Goal: Task Accomplishment & Management: Complete application form

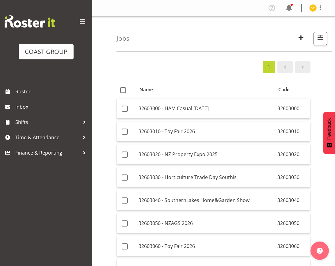
click at [300, 37] on span "button" at bounding box center [301, 38] width 8 height 8
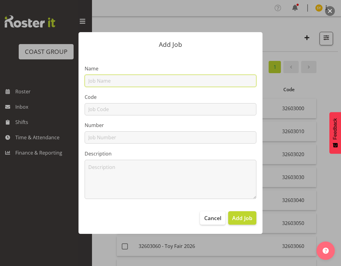
click at [121, 78] on input "text" at bounding box center [171, 81] width 172 height 12
paste input "32604050"
type input "32604050"
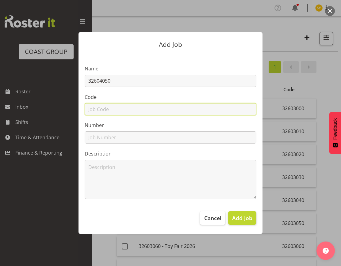
drag, startPoint x: 101, startPoint y: 110, endPoint x: 105, endPoint y: 103, distance: 8.4
click at [101, 110] on input "text" at bounding box center [171, 109] width 172 height 12
paste input "32604050"
type input "32604050"
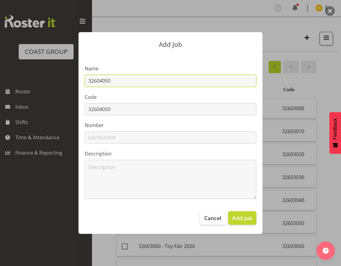
click at [131, 81] on input "32604050" at bounding box center [171, 81] width 172 height 12
paste input "WLG Women's Lifestyle Expo 26"
drag, startPoint x: 199, startPoint y: 79, endPoint x: 53, endPoint y: 74, distance: 146.6
click at [53, 74] on div "Add Job Name 32604050 - WLG Women's Lifestyle Expo 26 Code 32604050 Number Desc…" at bounding box center [170, 133] width 294 height 233
type input "32604050 - WLG Women's Lifestyle Expo 26"
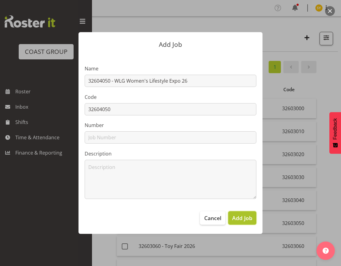
click at [245, 220] on span "Add Job" at bounding box center [242, 218] width 20 height 8
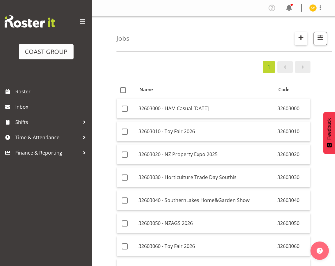
click at [302, 39] on span "button" at bounding box center [301, 38] width 8 height 8
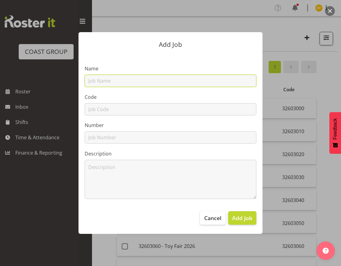
click at [149, 77] on input "text" at bounding box center [171, 81] width 172 height 12
paste input "32605040"
type input "32605040"
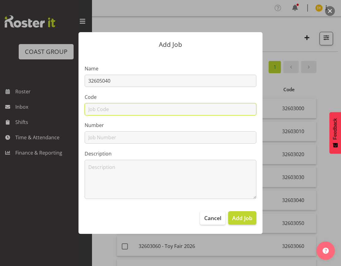
click at [92, 108] on input "text" at bounding box center [171, 109] width 172 height 12
paste input "32605040"
type input "32605040"
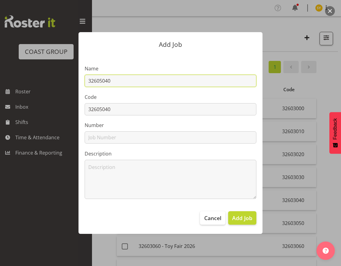
click at [126, 82] on input "32605040" at bounding box center [171, 81] width 172 height 12
type input "32605040 -"
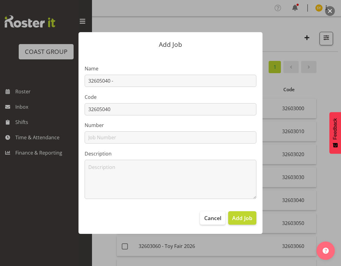
click at [328, 74] on div at bounding box center [170, 133] width 341 height 266
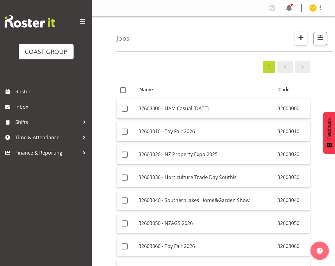
click at [303, 39] on span "button" at bounding box center [301, 38] width 8 height 8
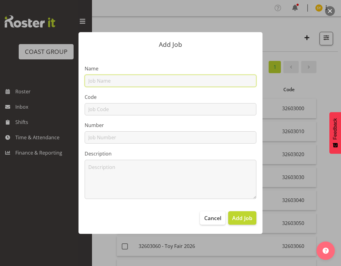
click at [91, 83] on input "text" at bounding box center [171, 81] width 172 height 12
paste input "P.Nth Women's Lifestyle Expo26"
type input "32605040 - P.Nth Women's Lifestyle Expo26"
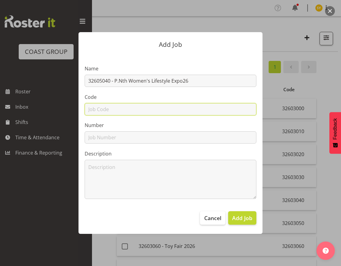
click at [113, 108] on input "text" at bounding box center [171, 109] width 172 height 12
type input "32605040"
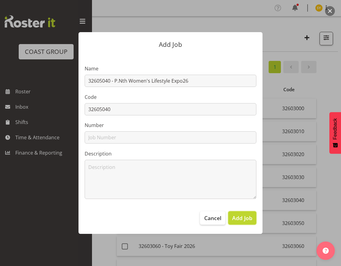
click at [247, 219] on span "Add Job" at bounding box center [242, 218] width 20 height 8
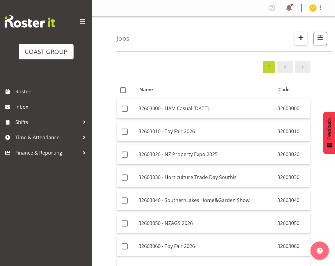
click at [302, 35] on span "button" at bounding box center [301, 38] width 8 height 8
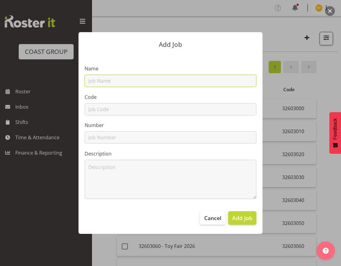
drag, startPoint x: 125, startPoint y: 80, endPoint x: 121, endPoint y: 85, distance: 5.5
click at [124, 80] on input "text" at bounding box center [171, 81] width 172 height 12
paste input "32606020"
type input "32606020"
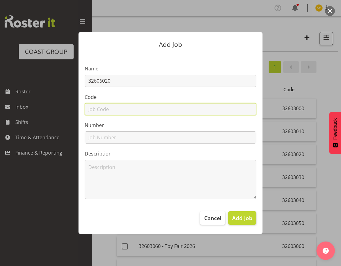
drag, startPoint x: 100, startPoint y: 110, endPoint x: 104, endPoint y: 100, distance: 11.0
click at [100, 110] on input "text" at bounding box center [171, 109] width 172 height 12
paste input "32606020"
type input "32606020"
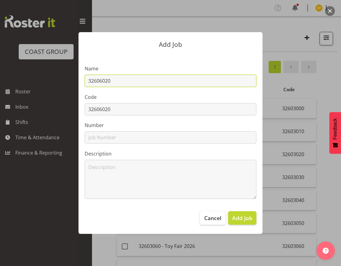
click at [126, 81] on input "32606020" at bounding box center [171, 81] width 172 height 12
paste input "Hawkes Bay Women's Lifestyle26"
drag, startPoint x: 199, startPoint y: 82, endPoint x: 16, endPoint y: 83, distance: 183.5
click at [16, 83] on div "Add Job Name 32606020 - Hawkes Bay Women's Lifestyle26 Code 32606020 Number Des…" at bounding box center [170, 133] width 341 height 266
type input "32606020 - Hawkes Bay Women's Lifestyle26"
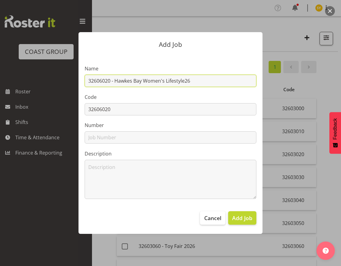
click at [197, 75] on input "32606020 - Hawkes Bay Women's Lifestyle26" at bounding box center [171, 81] width 172 height 12
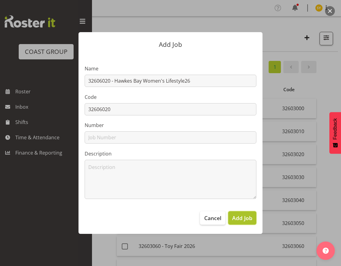
click at [237, 219] on span "Add Job" at bounding box center [242, 218] width 20 height 8
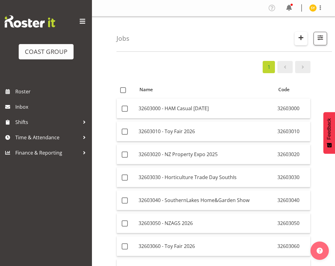
click at [299, 37] on span "button" at bounding box center [301, 38] width 8 height 8
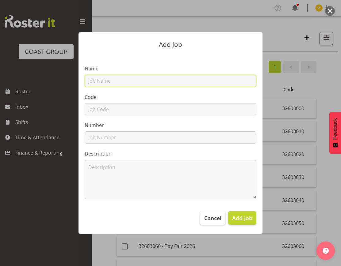
drag, startPoint x: 135, startPoint y: 78, endPoint x: 127, endPoint y: 84, distance: 9.5
click at [135, 78] on input "text" at bounding box center [171, 81] width 172 height 12
paste input "32607030"
type input "32607030"
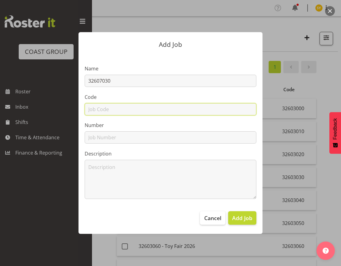
click at [102, 108] on input "text" at bounding box center [171, 109] width 172 height 12
paste input "32607030"
type input "32607030"
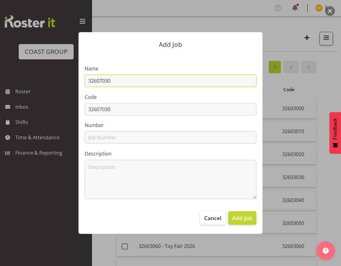
click at [132, 85] on input "32607030" at bounding box center [171, 81] width 172 height 12
paste input "Manawatu Home & Lifestyle 26"
drag, startPoint x: 199, startPoint y: 82, endPoint x: 67, endPoint y: 83, distance: 131.5
click at [67, 83] on div "Add Job Name 32607030 - Manawatu Home & Lifestyle 26 Code 32607030 Number Descr…" at bounding box center [170, 133] width 294 height 233
type input "32607030 - Manawatu Home & Lifestyle 26"
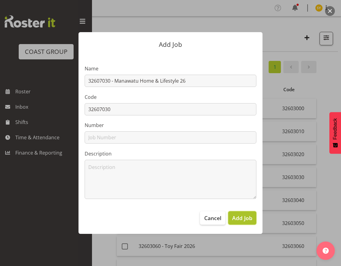
click at [237, 223] on button "Add Job" at bounding box center [242, 217] width 28 height 13
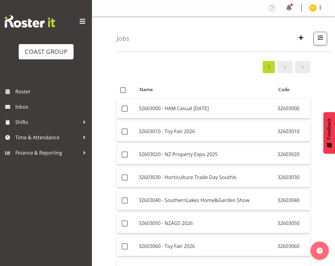
click at [255, 47] on div "Jobs Search 326030 Showing active jobs Showing running jobs" at bounding box center [223, 34] width 215 height 35
click at [302, 38] on span "button" at bounding box center [301, 38] width 8 height 8
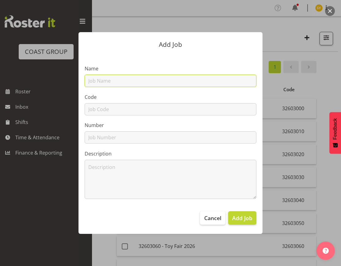
drag, startPoint x: 109, startPoint y: 82, endPoint x: 106, endPoint y: 94, distance: 12.3
click at [109, 82] on input "text" at bounding box center [171, 81] width 172 height 12
paste input "32608040"
type input "32608040"
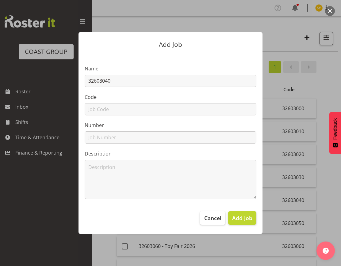
click at [103, 116] on section "Name 32608040 Code Number Description" at bounding box center [170, 129] width 184 height 151
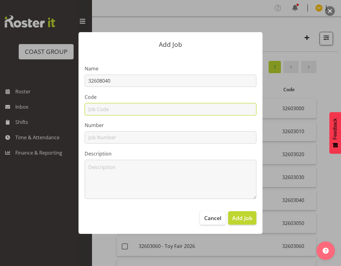
click at [102, 112] on input "text" at bounding box center [171, 109] width 172 height 12
paste input "32608040"
type input "32608040"
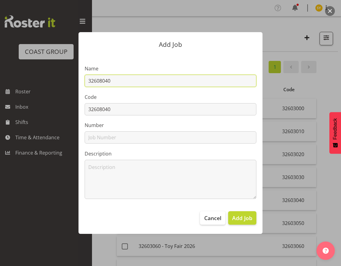
click at [146, 81] on input "32608040" at bounding box center [171, 81] width 172 height 12
paste input "New Plymouth Women's Lifestyle"
drag, startPoint x: 214, startPoint y: 83, endPoint x: 52, endPoint y: 67, distance: 162.2
click at [52, 67] on div "Add Job Name 32608040 - New Plymouth Women's Lifestyle Code 32608040 Number Des…" at bounding box center [170, 133] width 294 height 233
type input "32608040 - New Plymouth Women's Lifestyle"
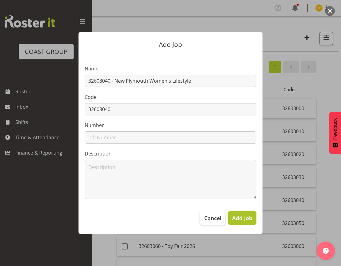
click at [240, 218] on span "Add Job" at bounding box center [242, 218] width 20 height 8
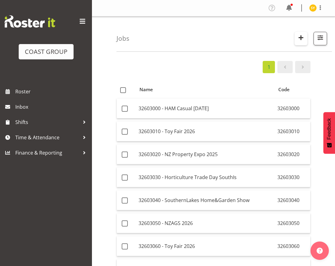
click at [296, 37] on button "button" at bounding box center [300, 38] width 13 height 13
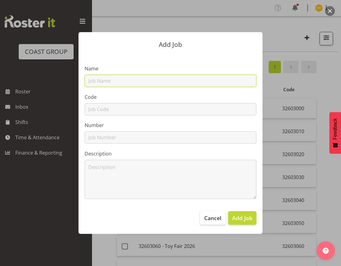
click at [134, 84] on input "text" at bounding box center [171, 81] width 172 height 12
paste input "32608050"
type input "32608050"
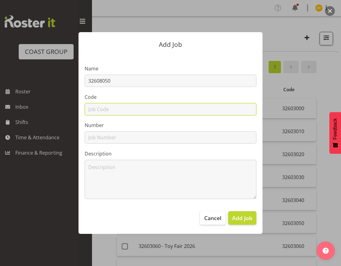
click at [107, 112] on input "text" at bounding box center [171, 109] width 172 height 12
paste input "32608050"
type input "32608050"
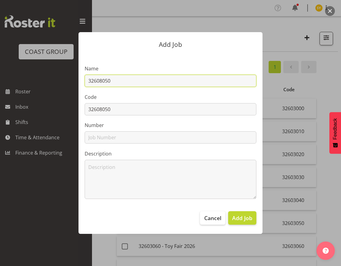
click at [136, 85] on input "32608050" at bounding box center [171, 81] width 172 height 12
paste input "Hamilton Women's Lifestyle 26"
drag, startPoint x: 202, startPoint y: 82, endPoint x: 3, endPoint y: 69, distance: 199.0
click at [3, 69] on div "Add Job Name 32608050 - Hamilton Women's Lifestyle 26 Code 32608050 Number Desc…" at bounding box center [170, 133] width 341 height 266
type input "32608050 - [PERSON_NAME] Women's Lifestyle 26"
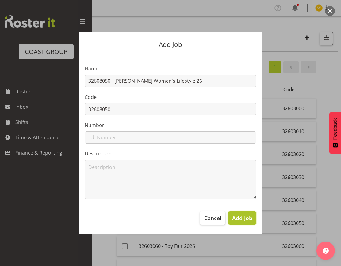
click at [242, 214] on span "Add Job" at bounding box center [242, 218] width 20 height 8
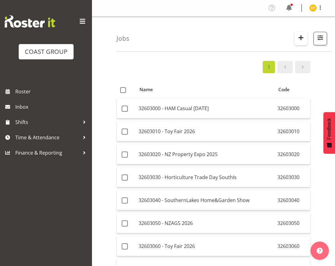
click at [297, 40] on span "button" at bounding box center [301, 38] width 8 height 8
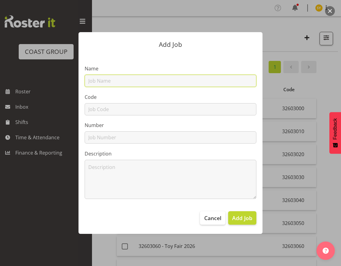
drag, startPoint x: 119, startPoint y: 82, endPoint x: 116, endPoint y: 86, distance: 4.7
click at [119, 82] on input "text" at bounding box center [171, 81] width 172 height 12
paste input "32609070"
type input "32609070"
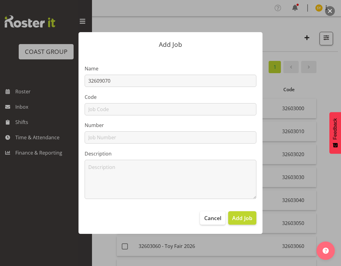
click at [106, 116] on section "Name 32609070 Code Number Description" at bounding box center [170, 129] width 184 height 151
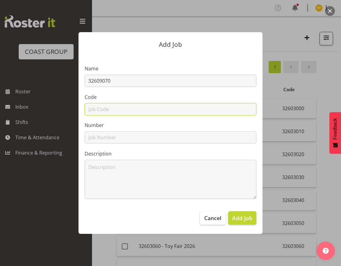
click at [106, 113] on input "text" at bounding box center [171, 109] width 172 height 12
paste input "32609070"
type input "32609070"
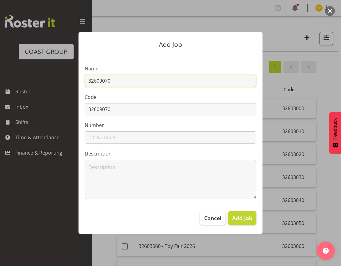
click at [133, 79] on input "32609070" at bounding box center [171, 81] width 172 height 12
paste input "Tauranga Women's Lifestyle 26"
drag, startPoint x: 201, startPoint y: 79, endPoint x: 24, endPoint y: 72, distance: 177.3
click at [24, 72] on div "Add Job Name 32609070 - Tauranga Women's Lifestyle 26 Code 32609070 Number Desc…" at bounding box center [170, 133] width 294 height 233
type input "32609070 - Tauranga Women's Lifestyle 26"
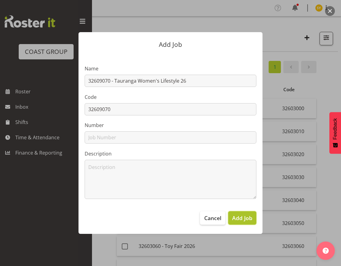
click at [246, 219] on span "Add Job" at bounding box center [242, 218] width 20 height 8
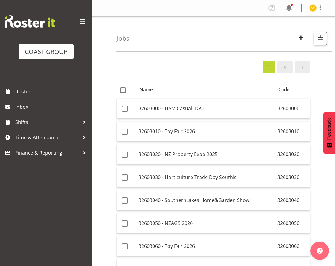
click at [219, 36] on div "Jobs Search 326030 Showing active jobs Showing running jobs" at bounding box center [223, 34] width 215 height 35
click at [302, 35] on span "button" at bounding box center [301, 38] width 8 height 8
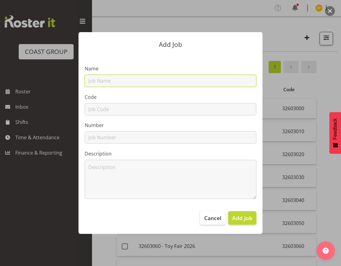
click at [99, 80] on input "text" at bounding box center [171, 81] width 172 height 12
paste input "32609080"
type input "32609080"
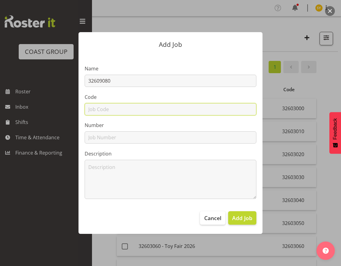
click at [95, 108] on input "text" at bounding box center [171, 109] width 172 height 12
paste input "32609080"
type input "32609080"
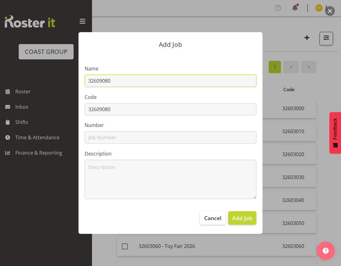
drag, startPoint x: 132, startPoint y: 84, endPoint x: 139, endPoint y: 85, distance: 7.1
click at [133, 84] on input "32609080" at bounding box center [171, 81] width 172 height 12
paste input "Northland Home & Lifestyle 26"
drag, startPoint x: 201, startPoint y: 83, endPoint x: 36, endPoint y: 82, distance: 164.9
click at [36, 82] on div "Add Job Name 32609080 - Northland Home & Lifestyle 26 Code 32609080 Number Desc…" at bounding box center [170, 133] width 294 height 233
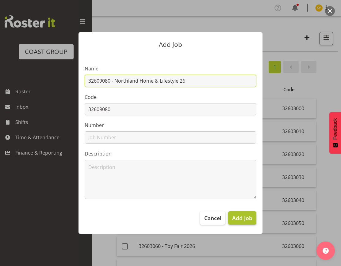
type input "32609080 - Northland Home & Lifestyle 26"
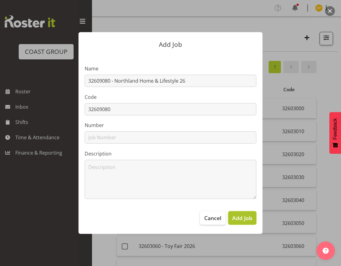
click at [248, 221] on span "Add Job" at bounding box center [242, 218] width 20 height 8
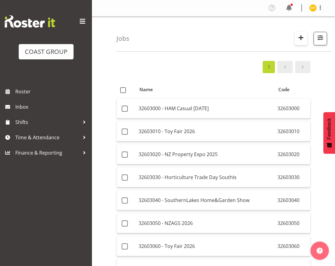
click at [305, 36] on button "button" at bounding box center [300, 38] width 13 height 13
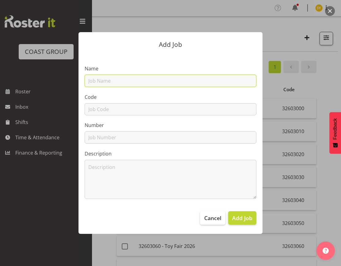
drag, startPoint x: 157, startPoint y: 79, endPoint x: 152, endPoint y: 82, distance: 5.9
click at [156, 79] on input "text" at bounding box center [171, 81] width 172 height 12
paste input "32610020"
type input "32610020"
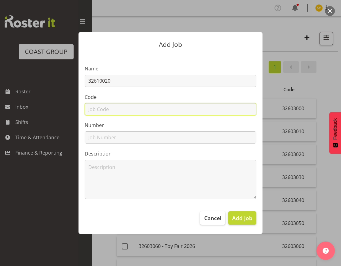
paste input "32610020"
click at [102, 110] on input "text" at bounding box center [171, 109] width 172 height 12
type input "32610020"
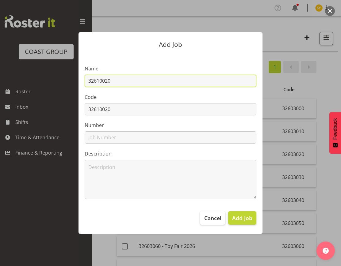
click at [151, 82] on input "32610020" at bounding box center [171, 81] width 172 height 12
click at [191, 79] on input "32610020 -" at bounding box center [171, 81] width 172 height 12
paste input "CHC Womens Lifestyle Expo 26"
type input "32610020 - CHC Womens Lifestyle Expo 26"
drag, startPoint x: 195, startPoint y: 82, endPoint x: 51, endPoint y: 79, distance: 144.4
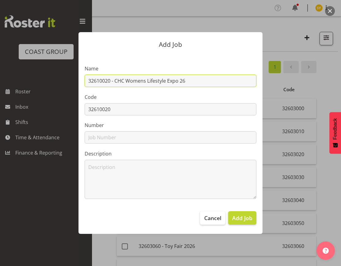
click at [51, 79] on div "Add Job Name 32610020 - CHC Womens Lifestyle Expo 26 Code 32610020 Number Descr…" at bounding box center [170, 133] width 294 height 233
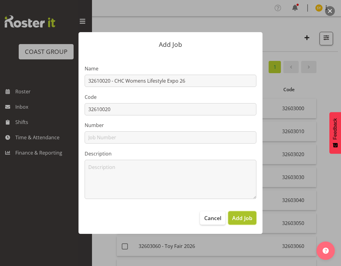
click at [240, 222] on button "Add Job" at bounding box center [242, 217] width 28 height 13
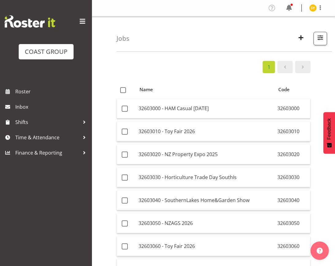
click at [234, 44] on div "Jobs Search 326030 Showing active jobs Showing running jobs" at bounding box center [223, 34] width 215 height 35
click at [302, 35] on span "button" at bounding box center [301, 38] width 8 height 8
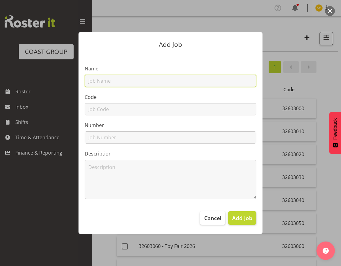
drag, startPoint x: 104, startPoint y: 83, endPoint x: 103, endPoint y: 88, distance: 5.2
click at [104, 84] on input "text" at bounding box center [171, 81] width 172 height 12
paste input "32610030"
type input "32610030"
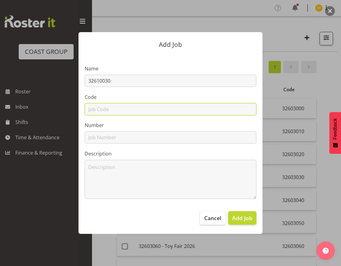
click at [97, 110] on input "text" at bounding box center [171, 109] width 172 height 12
paste input "32610030"
type input "32610030"
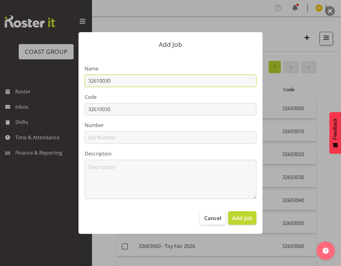
click at [142, 83] on input "32610030" at bounding box center [171, 81] width 172 height 12
paste input "Whanganui Home & Lifestyle 26"
drag, startPoint x: 199, startPoint y: 76, endPoint x: 52, endPoint y: 73, distance: 147.1
click at [52, 73] on div "Add Job Name 32610030 - Whanganui Home & Lifestyle 26 Code 32610030 Number Desc…" at bounding box center [170, 133] width 294 height 233
type input "32610030 - Whanganui Home & Lifestyle 26"
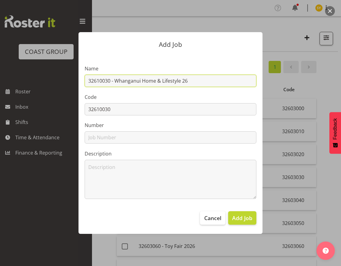
click at [198, 82] on input "32610030 - Whanganui Home & Lifestyle 26" at bounding box center [171, 81] width 172 height 12
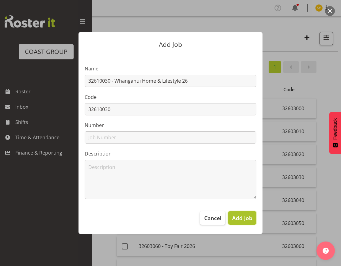
click at [239, 220] on span "Add Job" at bounding box center [242, 218] width 20 height 8
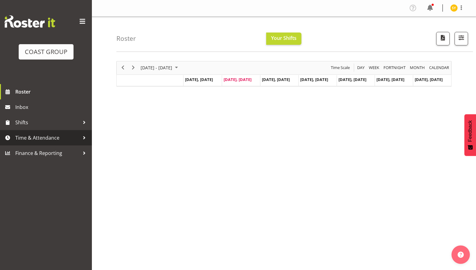
click at [37, 141] on span "Time & Attendance" at bounding box center [47, 137] width 64 height 9
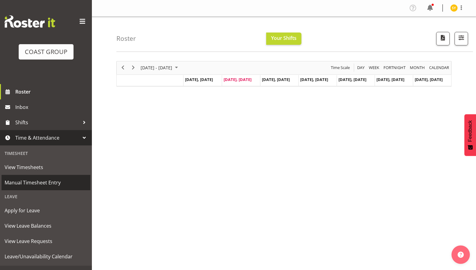
click at [40, 185] on span "Manual Timesheet Entry" at bounding box center [46, 182] width 83 height 9
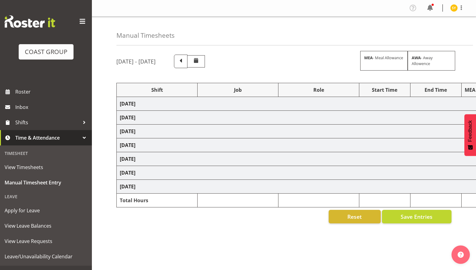
select select "69"
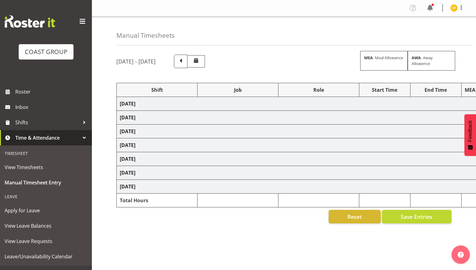
select select "69"
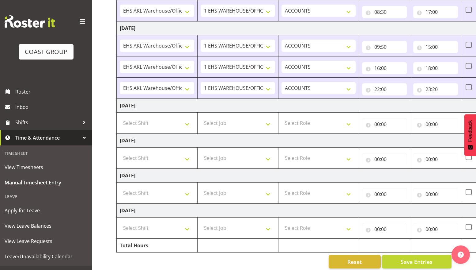
scroll to position [196, 0]
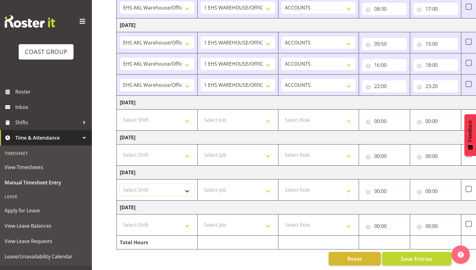
click at [188, 189] on select "Select Shift EHS AKL Warehouse/Office" at bounding box center [157, 190] width 74 height 12
select select "1083"
click at [120, 184] on select "Select Shift EHS AKL Warehouse/Office" at bounding box center [157, 190] width 74 height 12
click at [241, 184] on select "Select Job 1 Carlton Events 1 Carlton Hamilton 1 Carlton Wellington 1 EHS WAREH…" at bounding box center [238, 190] width 74 height 12
select select "69"
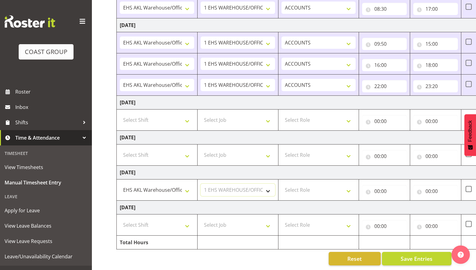
click at [201, 184] on select "Select Job 1 Carlton Events 1 Carlton Hamilton 1 Carlton Wellington 1 EHS WAREH…" at bounding box center [238, 190] width 74 height 12
click at [324, 184] on select "Select Role ACCOUNTS" at bounding box center [319, 190] width 74 height 12
select select "204"
click at [282, 184] on select "Select Role ACCOUNTS" at bounding box center [319, 190] width 74 height 12
click at [397, 186] on input "00:00" at bounding box center [384, 191] width 45 height 12
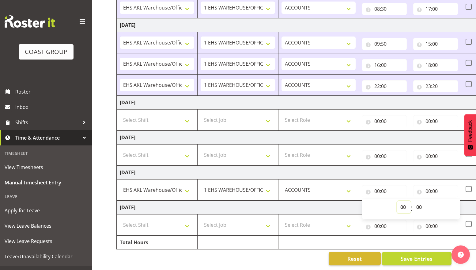
click at [406, 201] on select "00 01 02 03 04 05 06 07 08 09 10 11 12 13 14 15 16 17 18 19 20 21 22 23" at bounding box center [404, 207] width 14 height 12
select select "9"
click at [397, 201] on select "00 01 02 03 04 05 06 07 08 09 10 11 12 13 14 15 16 17 18 19 20 21 22 23" at bounding box center [404, 207] width 14 height 12
type input "09:00"
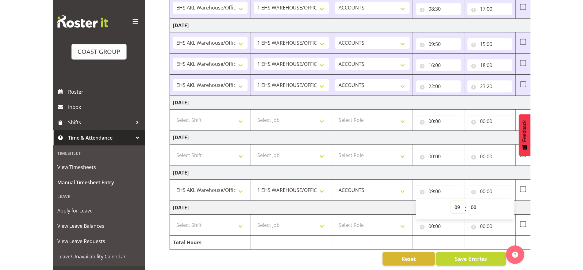
scroll to position [196, 0]
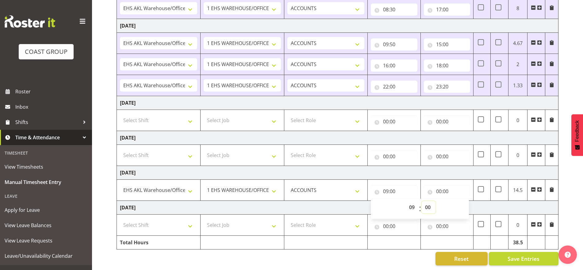
click at [428, 203] on select "00 01 02 03 04 05 06 07 08 09 10 11 12 13 14 15 16 17 18 19 20 21 22 23 24 25 2…" at bounding box center [428, 207] width 14 height 12
select select "20"
click at [421, 201] on select "00 01 02 03 04 05 06 07 08 09 10 11 12 13 14 15 16 17 18 19 20 21 22 23 24 25 2…" at bounding box center [428, 207] width 14 height 12
type input "09:20"
click at [443, 186] on input "00:00" at bounding box center [446, 191] width 46 height 12
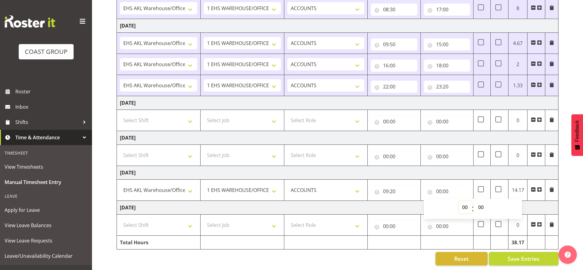
click at [464, 201] on select "00 01 02 03 04 05 06 07 08 09 10 11 12 13 14 15 16 17 18 19 20 21 22 23" at bounding box center [465, 207] width 14 height 12
select select "14"
click at [458, 201] on select "00 01 02 03 04 05 06 07 08 09 10 11 12 13 14 15 16 17 18 19 20 21 22 23" at bounding box center [465, 207] width 14 height 12
type input "14:00"
click at [476, 201] on select "00 01 02 03 04 05 06 07 08 09 10 11 12 13 14 15 16 17 18 19 20 21 22 23 24 25 2…" at bounding box center [481, 207] width 14 height 12
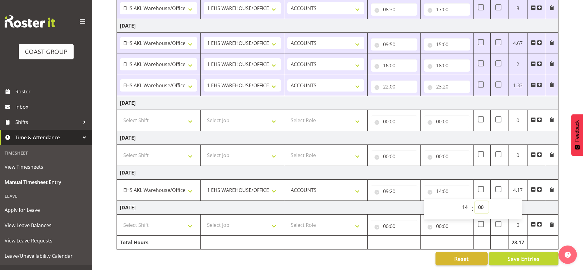
select select "20"
click at [474, 201] on select "00 01 02 03 04 05 06 07 08 09 10 11 12 13 14 15 16 17 18 19 20 21 22 23 24 25 2…" at bounding box center [481, 207] width 14 height 12
type input "14:20"
click at [476, 187] on span at bounding box center [539, 189] width 5 height 5
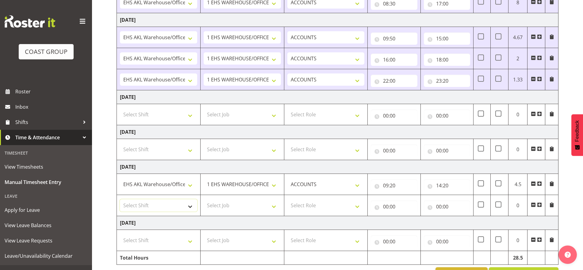
click at [180, 205] on select "Select Shift EHS AKL Warehouse/Office" at bounding box center [158, 205] width 77 height 12
select select "1083"
click at [120, 199] on select "Select Shift EHS AKL Warehouse/Office" at bounding box center [158, 205] width 77 height 12
click at [243, 208] on select "Select Job 1 Carlton Events 1 Carlton Hamilton 1 Carlton Wellington 1 EHS WAREH…" at bounding box center [241, 205] width 77 height 12
select select "69"
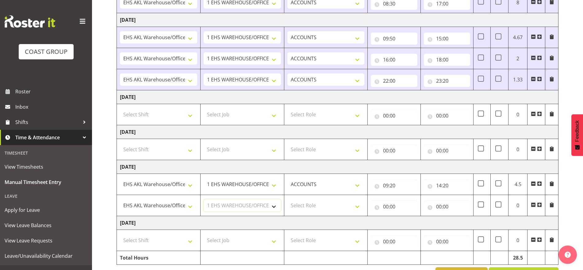
click at [203, 199] on select "Select Job 1 Carlton Events 1 Carlton Hamilton 1 Carlton Wellington 1 EHS WAREH…" at bounding box center [241, 205] width 77 height 12
click at [357, 210] on select "Select Role ACCOUNTS" at bounding box center [325, 205] width 77 height 12
select select "204"
click at [287, 199] on select "Select Role ACCOUNTS" at bounding box center [325, 205] width 77 height 12
click at [393, 210] on input "00:00" at bounding box center [393, 207] width 46 height 12
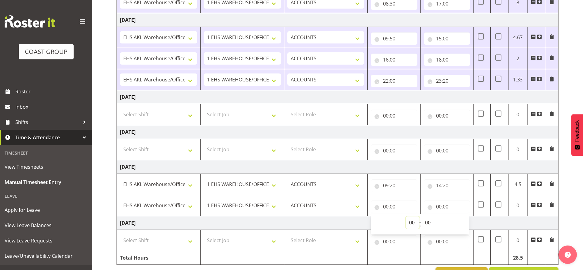
click at [409, 223] on select "00 01 02 03 04 05 06 07 08 09 10 11 12 13 14 15 16 17 18 19 20 21 22 23" at bounding box center [412, 223] width 14 height 12
select select "16"
click at [405, 217] on select "00 01 02 03 04 05 06 07 08 09 10 11 12 13 14 15 16 17 18 19 20 21 22 23" at bounding box center [412, 223] width 14 height 12
type input "16:00"
click at [442, 204] on input "00:00" at bounding box center [446, 207] width 46 height 12
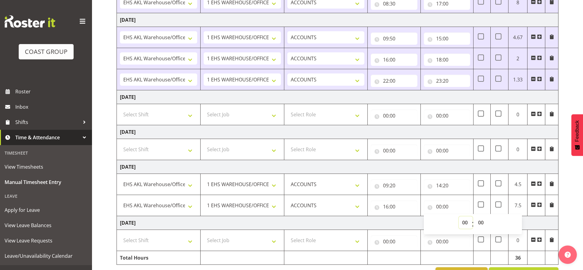
click at [464, 222] on select "00 01 02 03 04 05 06 07 08 09 10 11 12 13 14 15 16 17 18 19 20 21 22 23" at bounding box center [465, 223] width 14 height 12
select select "19"
click at [458, 217] on select "00 01 02 03 04 05 06 07 08 09 10 11 12 13 14 15 16 17 18 19 20 21 22 23" at bounding box center [465, 223] width 14 height 12
type input "19:00"
click at [476, 225] on select "00 01 02 03 04 05 06 07 08 09 10 11 12 13 14 15 16 17 18 19 20 21 22 23 24 25 2…" at bounding box center [481, 223] width 14 height 12
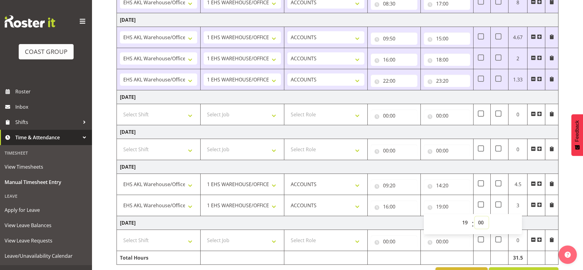
select select "30"
click at [474, 217] on select "00 01 02 03 04 05 06 07 08 09 10 11 12 13 14 15 16 17 18 19 20 21 22 23 24 25 2…" at bounding box center [481, 223] width 14 height 12
type input "19:30"
click at [476, 209] on div "October 1st - October 7th 2025 MEA - Meal Allowance AWA - Away Allowence Shift …" at bounding box center [349, 69] width 466 height 431
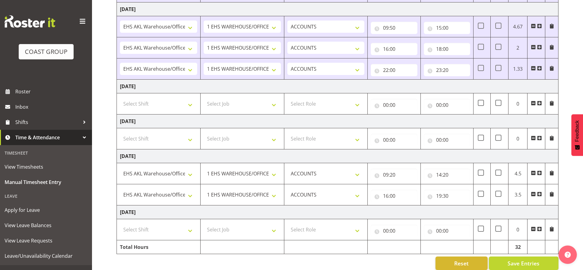
scroll to position [217, 0]
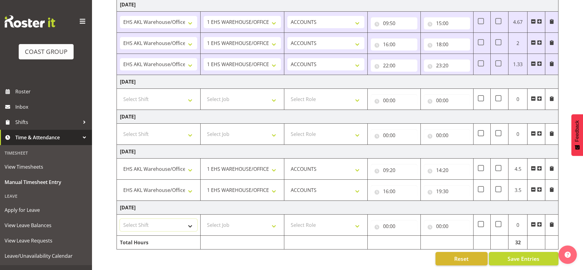
click at [176, 220] on select "Select Shift EHS AKL Warehouse/Office" at bounding box center [158, 225] width 77 height 12
select select "1083"
click at [120, 219] on select "Select Shift EHS AKL Warehouse/Office" at bounding box center [158, 225] width 77 height 12
click at [259, 225] on select "Select Job 1 Carlton Events 1 Carlton Hamilton 1 Carlton Wellington 1 EHS WAREH…" at bounding box center [241, 225] width 77 height 12
select select "69"
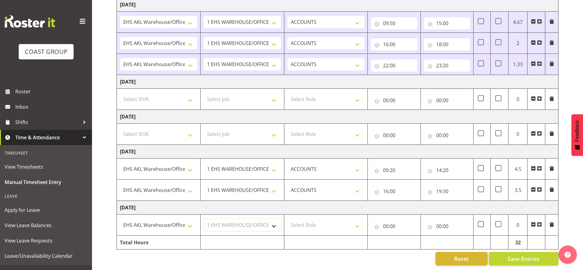
click at [203, 219] on select "Select Job 1 Carlton Events 1 Carlton Hamilton 1 Carlton Wellington 1 EHS WAREH…" at bounding box center [241, 225] width 77 height 12
click at [356, 226] on td "Select Role ACCOUNTS" at bounding box center [326, 225] width 84 height 21
click at [356, 222] on select "Select Role ACCOUNTS" at bounding box center [325, 225] width 77 height 12
select select "204"
click at [287, 219] on select "Select Role ACCOUNTS" at bounding box center [325, 225] width 77 height 12
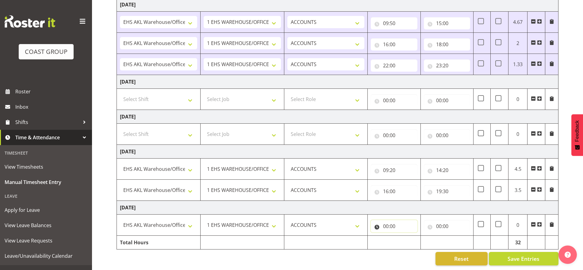
click at [396, 222] on input "00:00" at bounding box center [393, 226] width 46 height 12
click at [418, 237] on select "00 01 02 03 04 05 06 07 08 09 10 11 12 13 14 15 16 17 18 19 20 21 22 23" at bounding box center [412, 242] width 14 height 12
select select "8"
click at [405, 236] on select "00 01 02 03 04 05 06 07 08 09 10 11 12 13 14 15 16 17 18 19 20 21 22 23" at bounding box center [412, 242] width 14 height 12
type input "08:00"
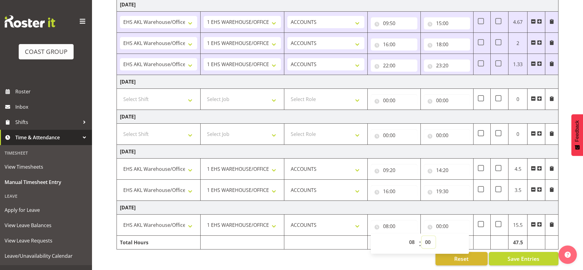
click at [427, 236] on select "00 01 02 03 04 05 06 07 08 09 10 11 12 13 14 15 16 17 18 19 20 21 22 23 24 25 2…" at bounding box center [428, 242] width 14 height 12
select select "30"
click at [421, 236] on select "00 01 02 03 04 05 06 07 08 09 10 11 12 13 14 15 16 17 18 19 20 21 22 23 24 25 2…" at bounding box center [428, 242] width 14 height 12
type input "08:30"
click at [446, 220] on input "00:00" at bounding box center [446, 226] width 46 height 12
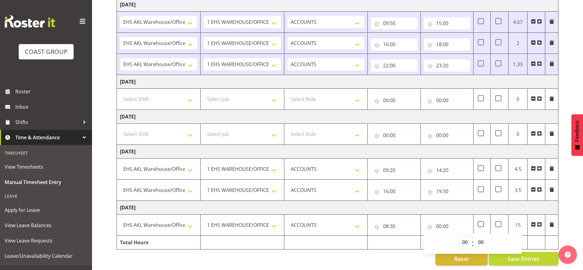
click at [461, 236] on select "00 01 02 03 04 05 06 07 08 09 10 11 12 13 14 15 16 17 18 19 20 21 22 23" at bounding box center [465, 242] width 14 height 12
select select "17"
click at [458, 236] on select "00 01 02 03 04 05 06 07 08 09 10 11 12 13 14 15 16 17 18 19 20 21 22 23" at bounding box center [465, 242] width 14 height 12
type input "17:00"
click at [476, 232] on div "October 1st - October 7th 2025 MEA - Meal Allowance AWA - Away Allowence Shift …" at bounding box center [349, 54] width 466 height 431
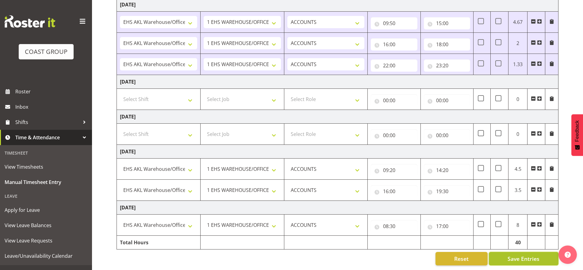
click at [476, 255] on span "Save Entries" at bounding box center [523, 259] width 32 height 8
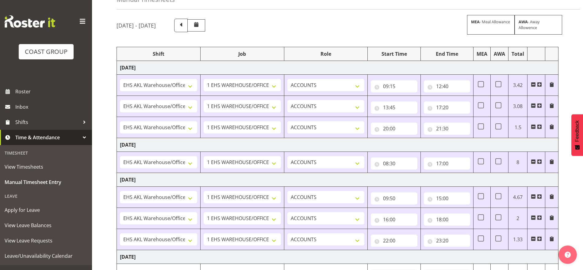
scroll to position [0, 0]
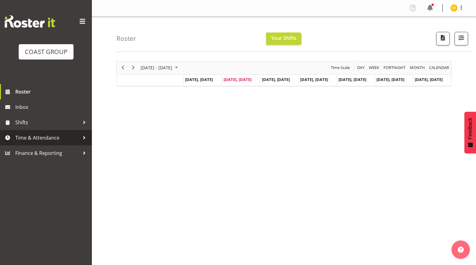
click at [34, 138] on span "Time & Attendance" at bounding box center [47, 137] width 64 height 9
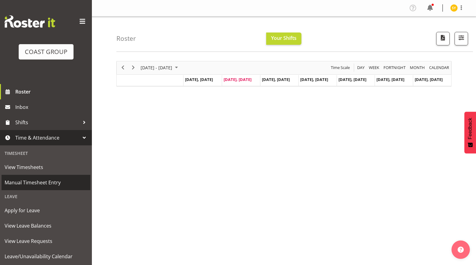
click at [32, 182] on span "Manual Timesheet Entry" at bounding box center [46, 182] width 83 height 9
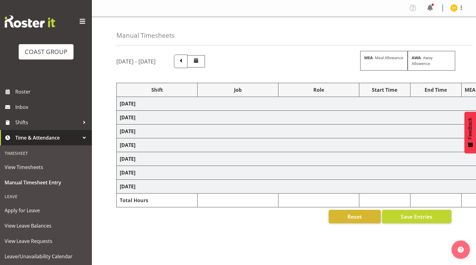
select select "69"
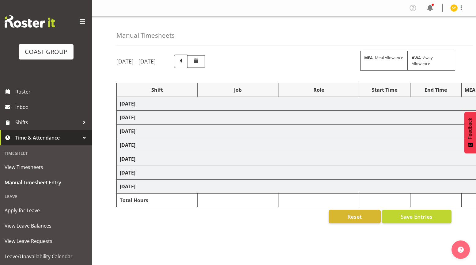
select select "69"
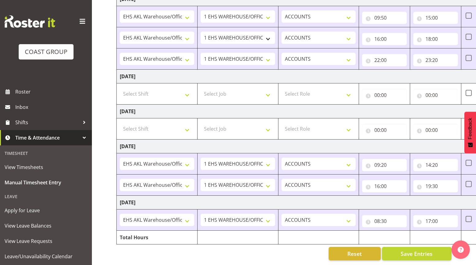
scroll to position [222, 0]
click at [433, 218] on input "17:00" at bounding box center [435, 221] width 45 height 12
click at [470, 231] on select "00 01 02 03 04 05 06 07 08 09 10 11 12 13 14 15 16 17 18 19 20 21 22 23 24 25 2…" at bounding box center [471, 237] width 14 height 12
select select "30"
click at [464, 231] on select "00 01 02 03 04 05 06 07 08 09 10 11 12 13 14 15 16 17 18 19 20 21 22 23 24 25 2…" at bounding box center [471, 237] width 14 height 12
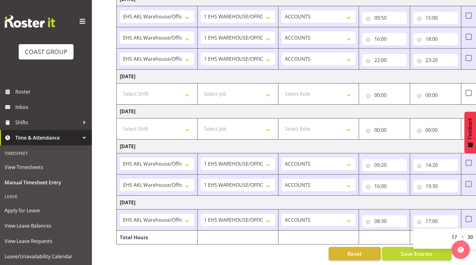
type input "17:30"
click at [356, 232] on td at bounding box center [318, 237] width 81 height 14
click at [405, 249] on span "Save Entries" at bounding box center [417, 253] width 32 height 8
click at [412, 252] on button "Save Entries" at bounding box center [417, 253] width 70 height 13
